Goal: Task Accomplishment & Management: Manage account settings

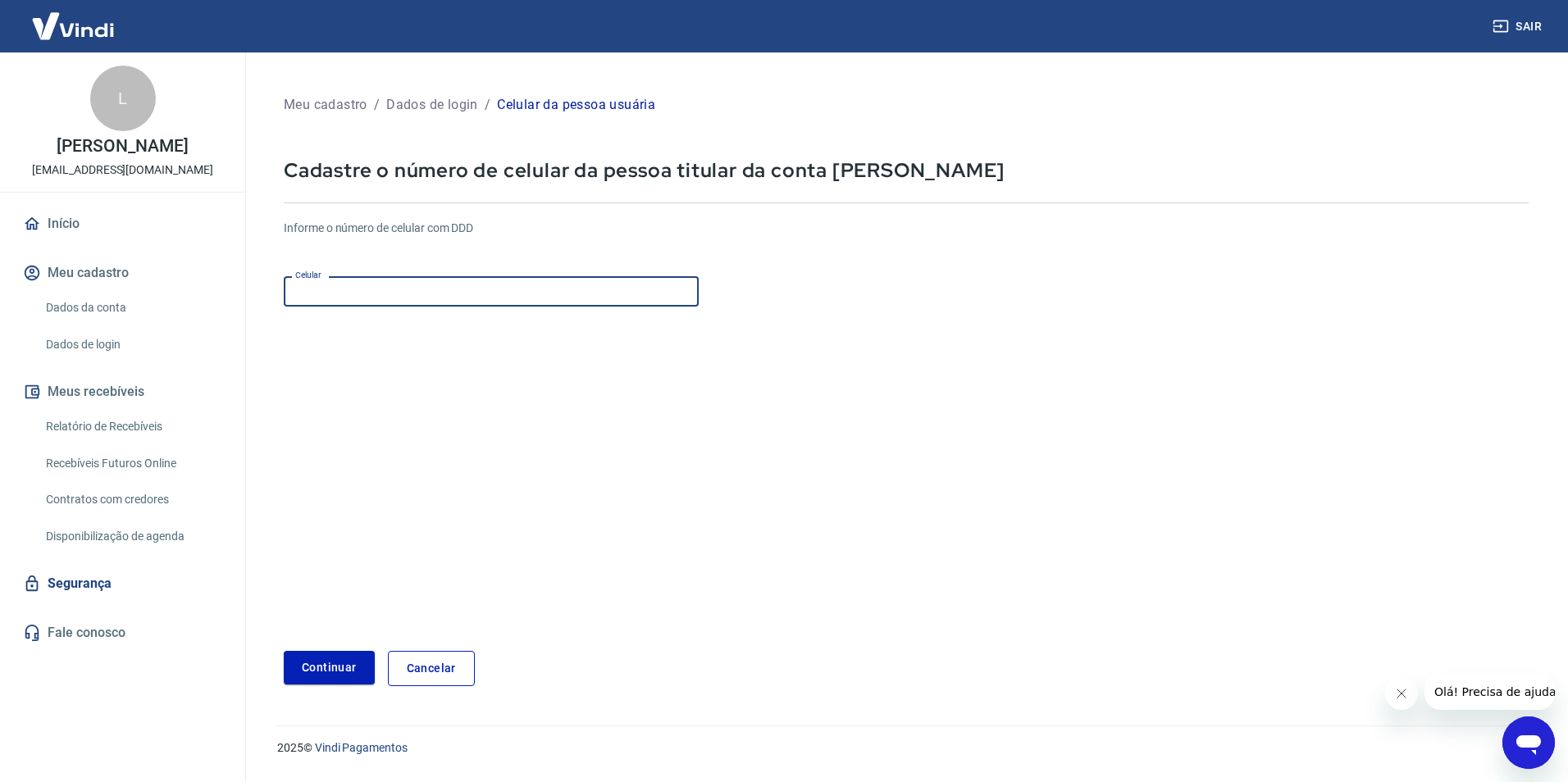
click at [302, 297] on input "Celular" at bounding box center [491, 291] width 415 height 31
type input "[PHONE_NUMBER]"
click at [317, 677] on button "Continuar" at bounding box center [329, 667] width 91 height 33
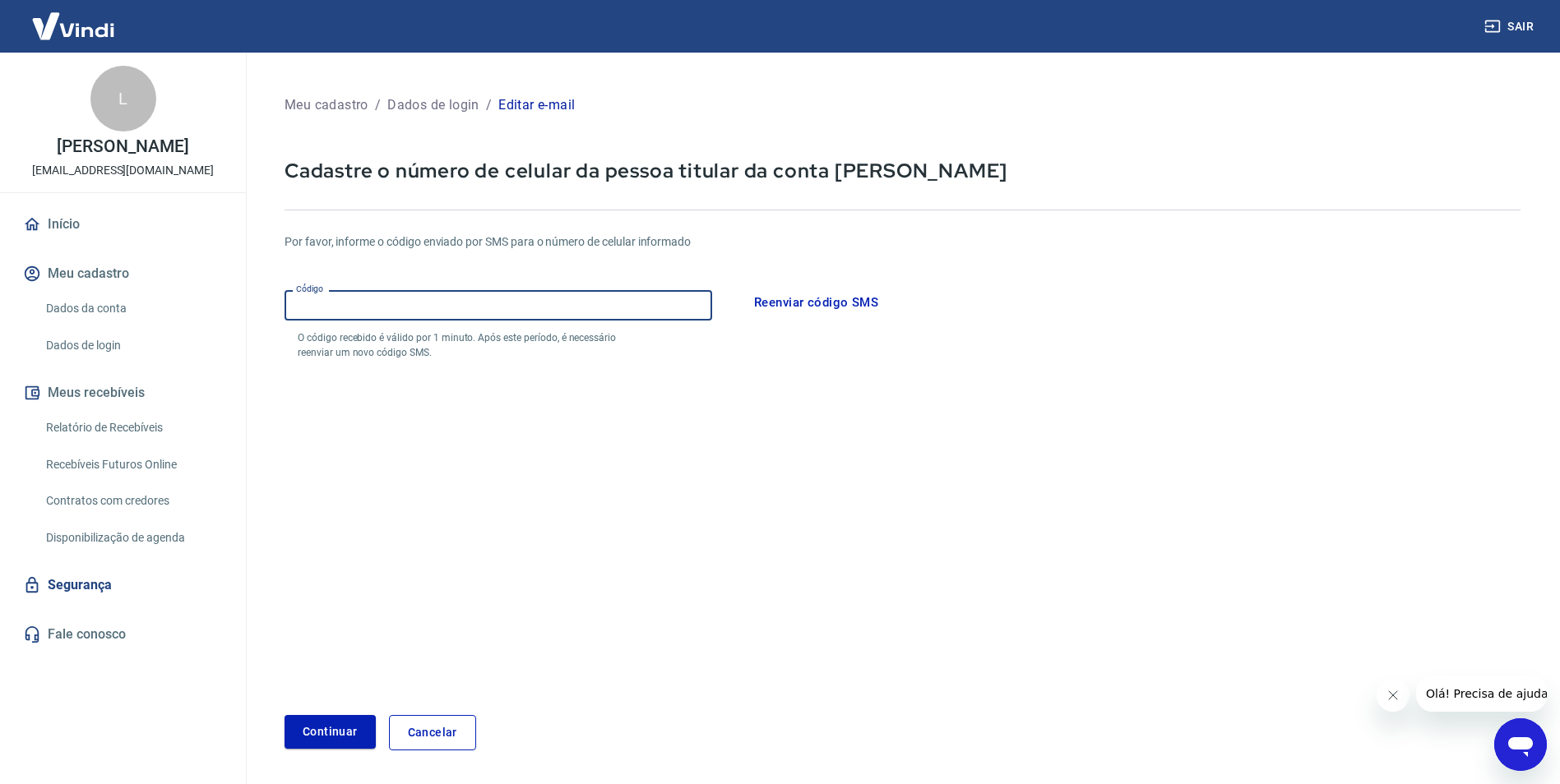
click at [351, 313] on input "Código" at bounding box center [498, 306] width 428 height 31
type input "4"
type input "132642"
click at [285, 715] on button "Continuar" at bounding box center [330, 732] width 92 height 33
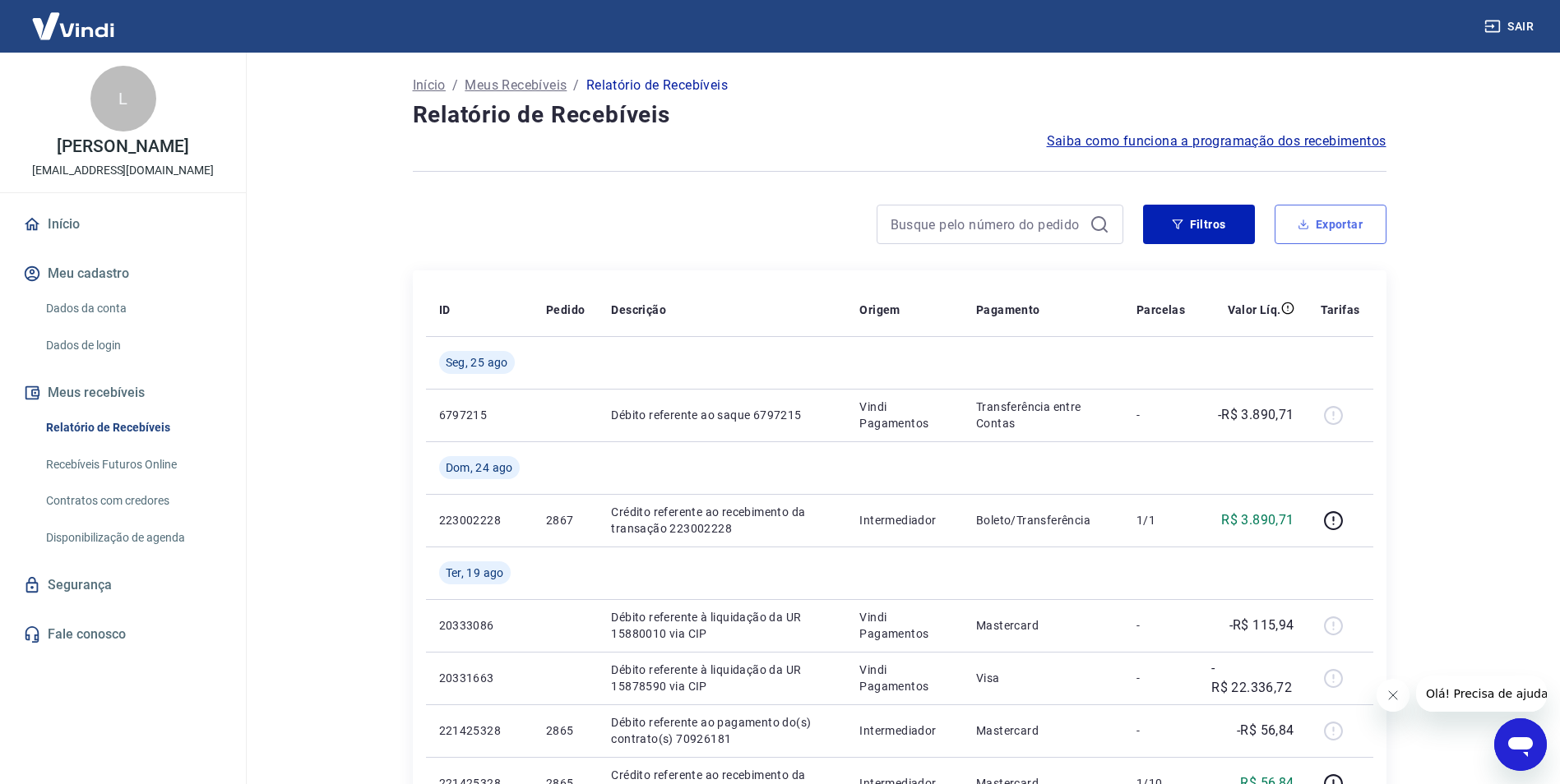
click at [1313, 222] on button "Exportar" at bounding box center [1330, 224] width 112 height 39
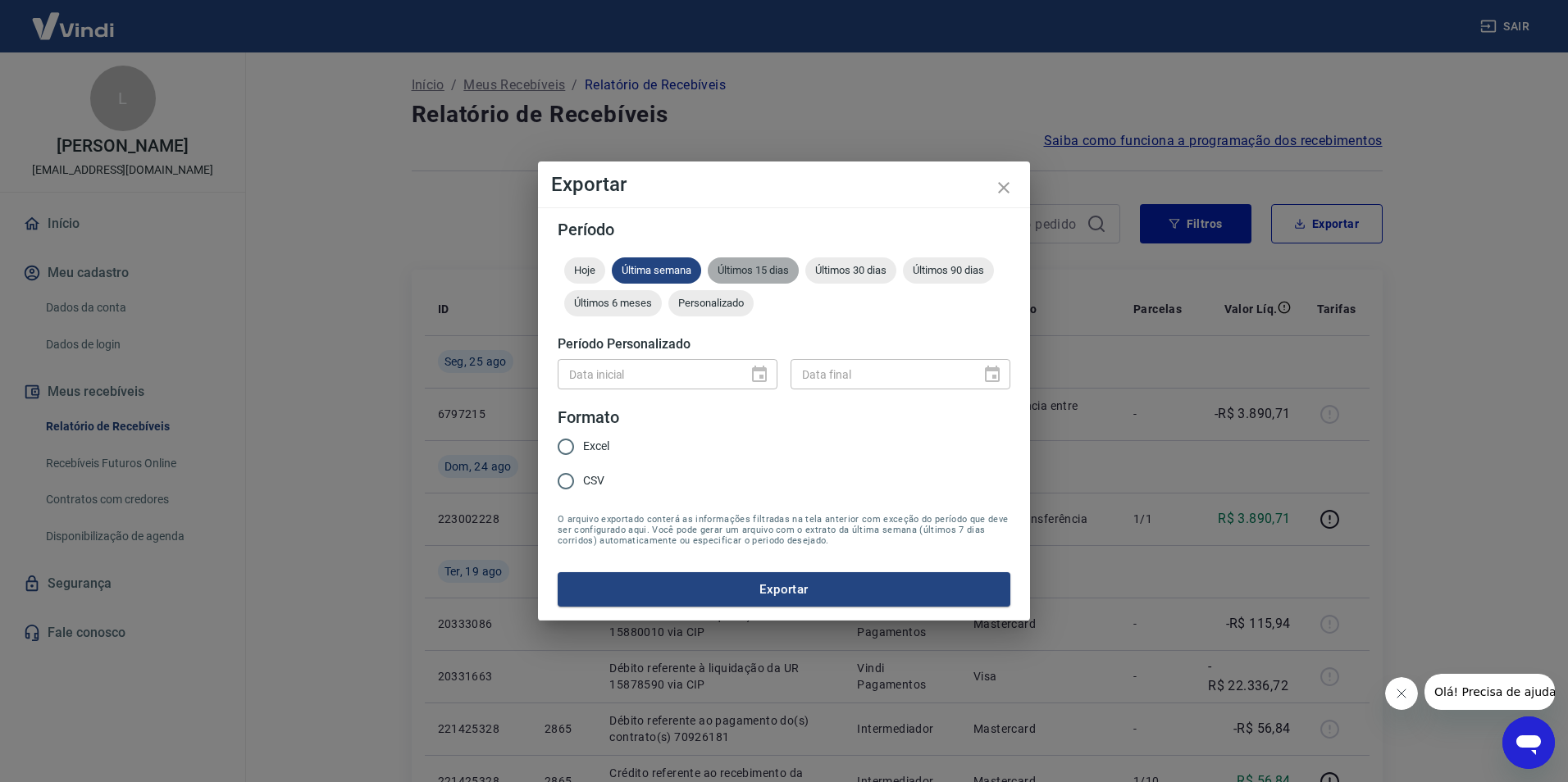
click at [772, 273] on span "Últimos 15 dias" at bounding box center [753, 270] width 91 height 12
click at [602, 437] on label "Excel" at bounding box center [578, 447] width 61 height 34
click at [583, 437] on input "Excel" at bounding box center [566, 447] width 34 height 34
radio input "true"
click at [671, 589] on button "Exportar" at bounding box center [784, 590] width 453 height 34
